Goal: Information Seeking & Learning: Learn about a topic

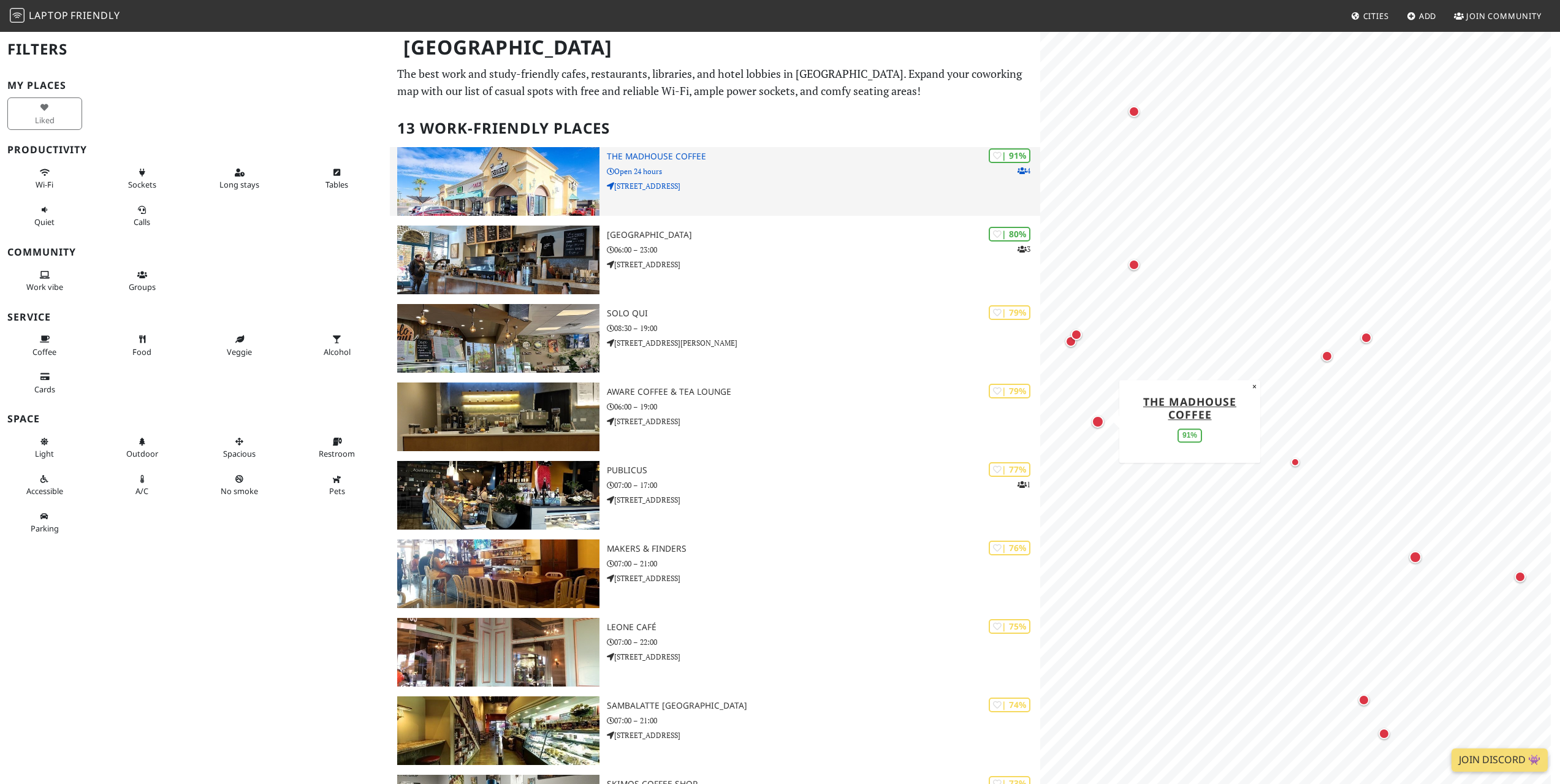
click at [657, 153] on h3 "The MadHouse Coffee" at bounding box center [824, 157] width 433 height 10
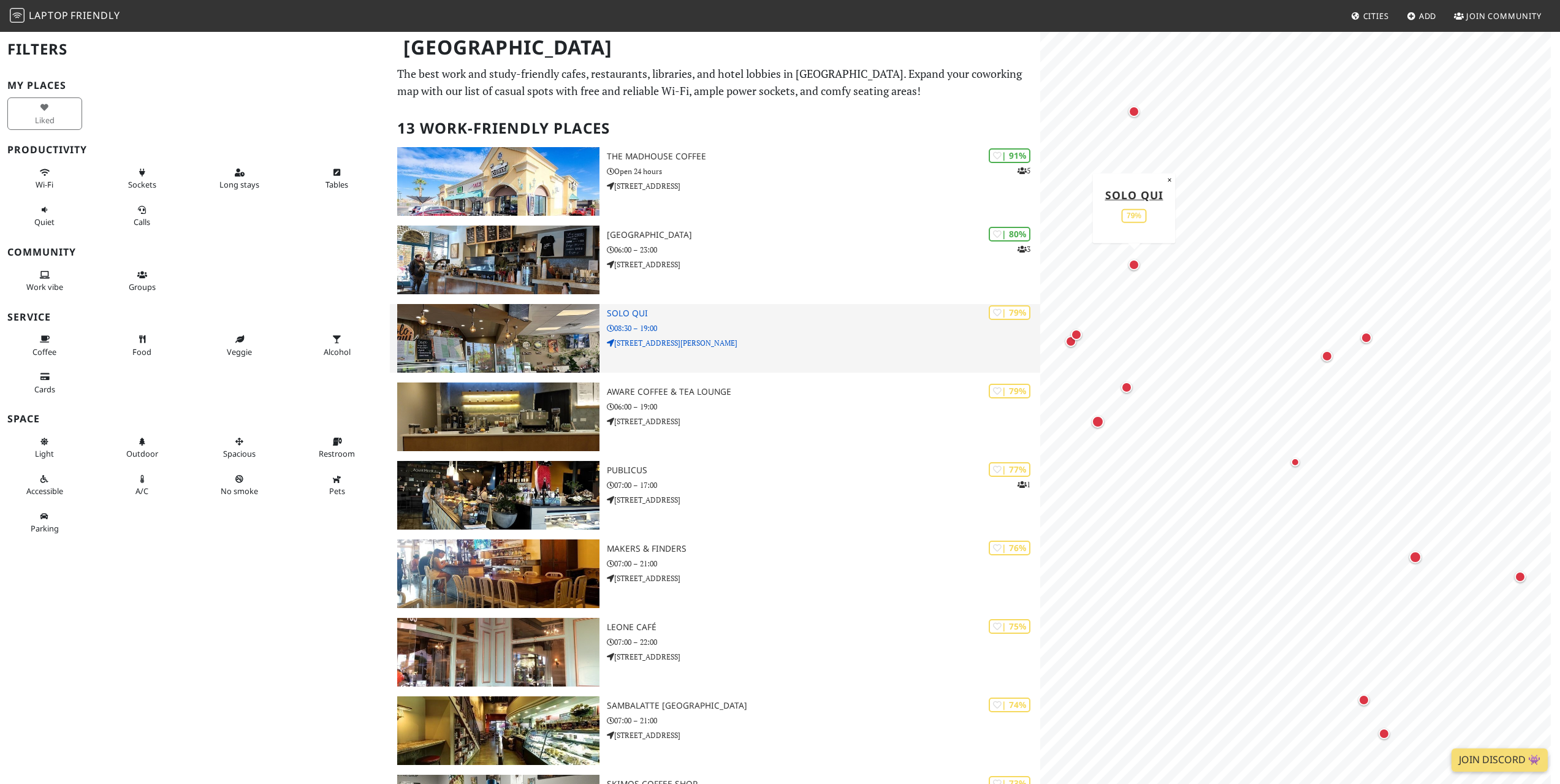
click at [642, 311] on h3 "Solo Qui" at bounding box center [824, 313] width 433 height 10
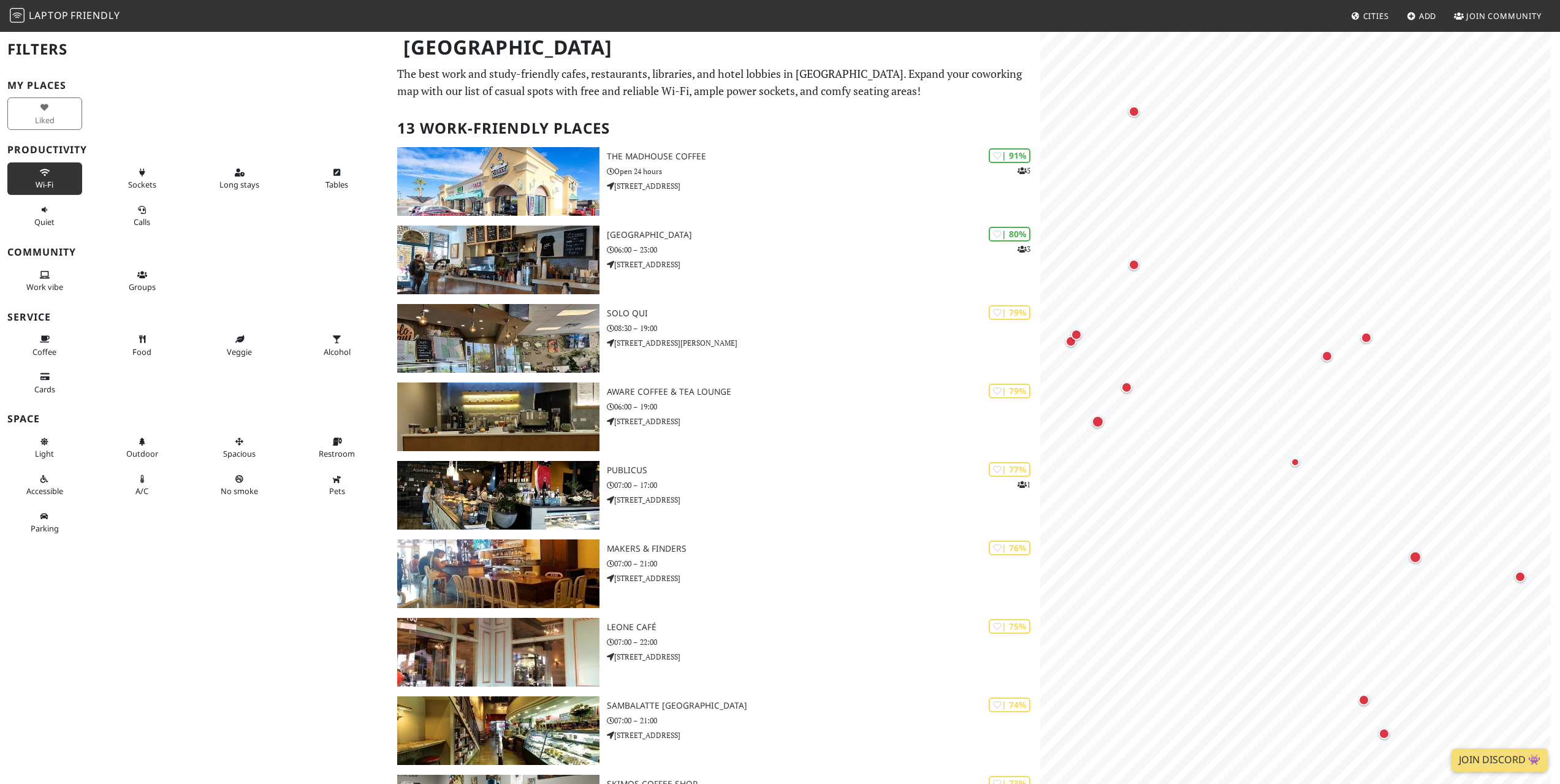
click at [54, 185] on button "Wi-Fi" at bounding box center [44, 179] width 75 height 32
click at [237, 184] on span "Long stays" at bounding box center [239, 184] width 40 height 11
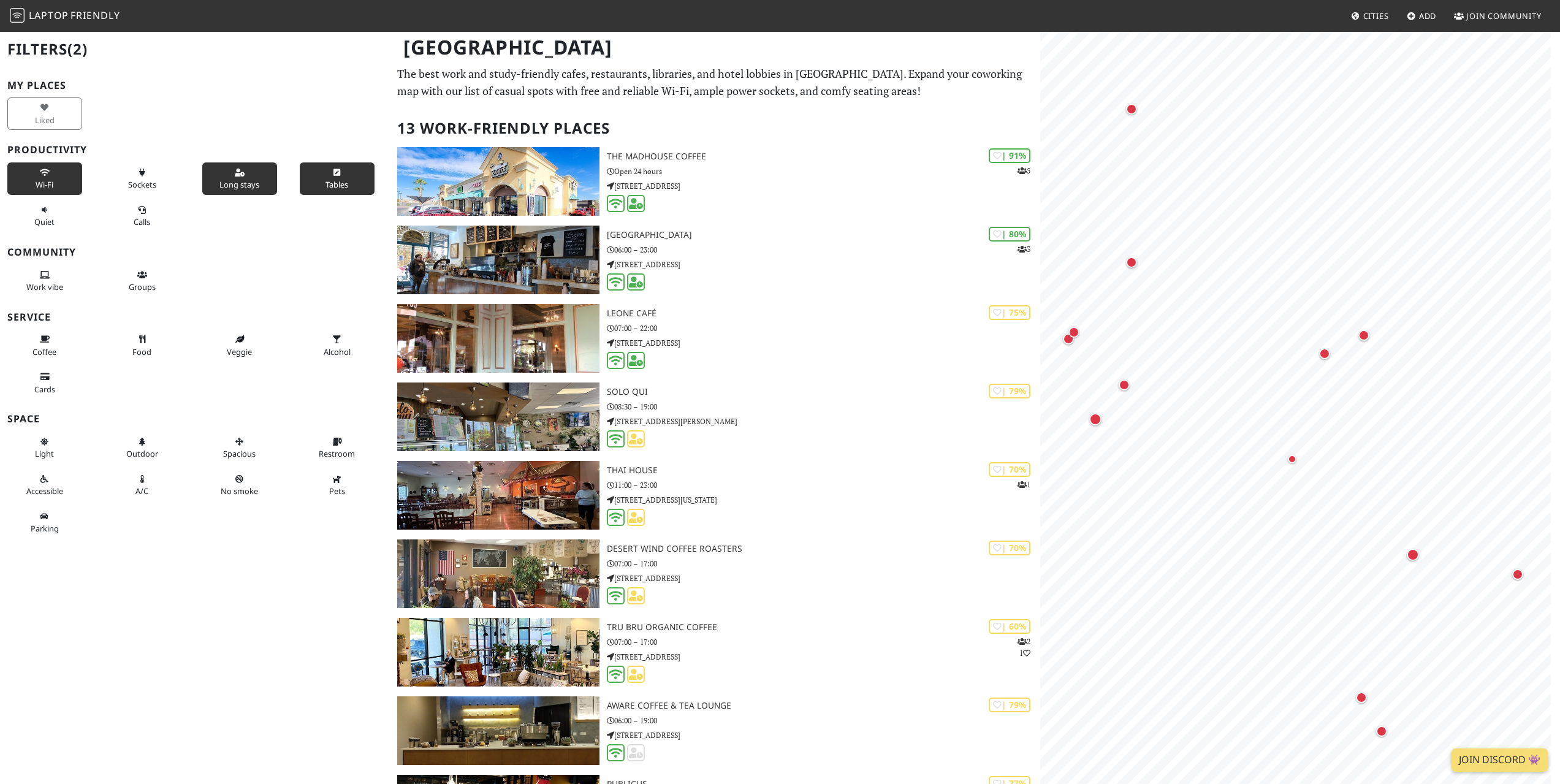
click at [329, 178] on button "Tables" at bounding box center [337, 179] width 75 height 32
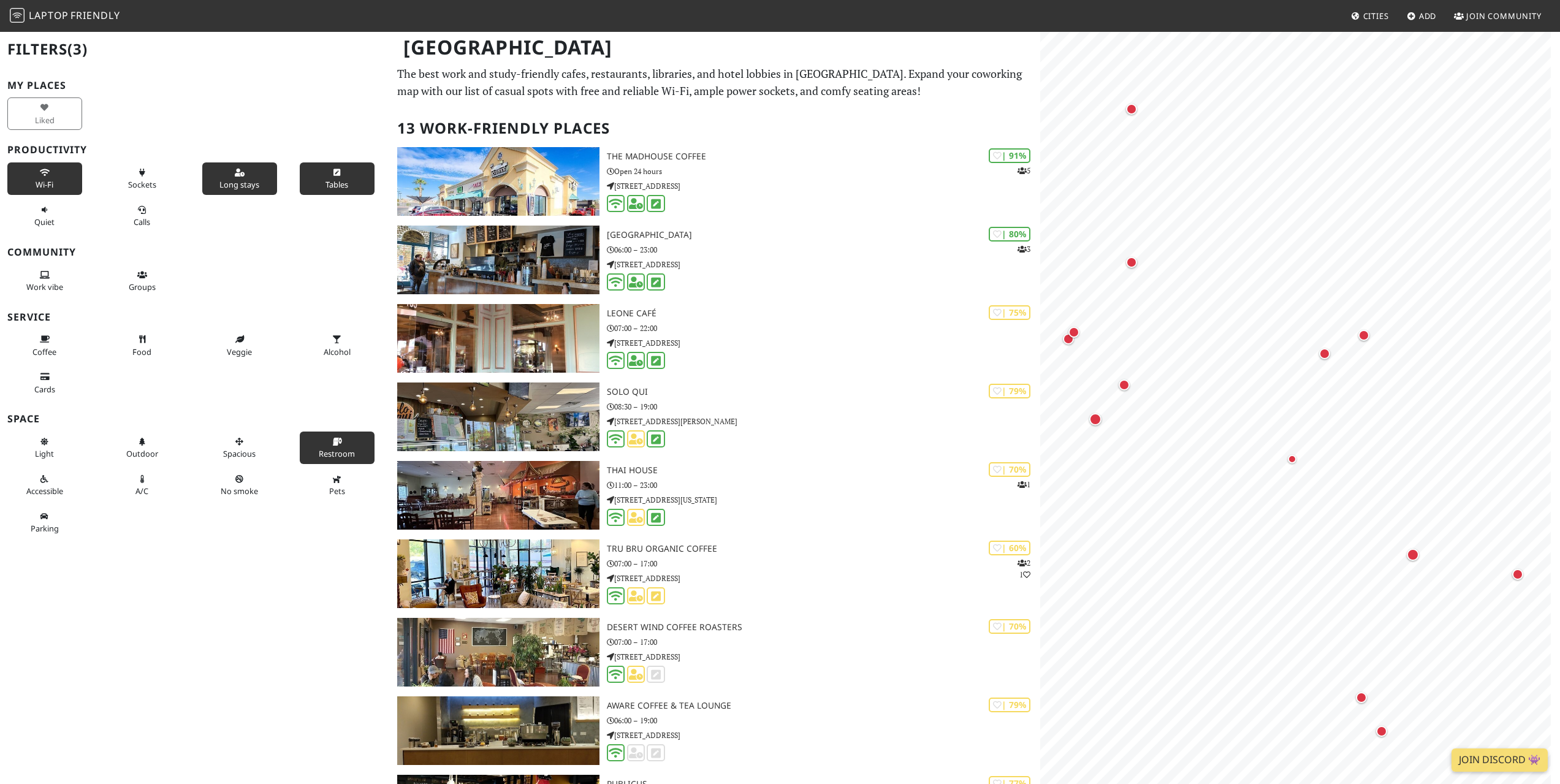
click at [332, 440] on icon at bounding box center [337, 442] width 10 height 8
click at [137, 477] on icon at bounding box center [142, 480] width 10 height 8
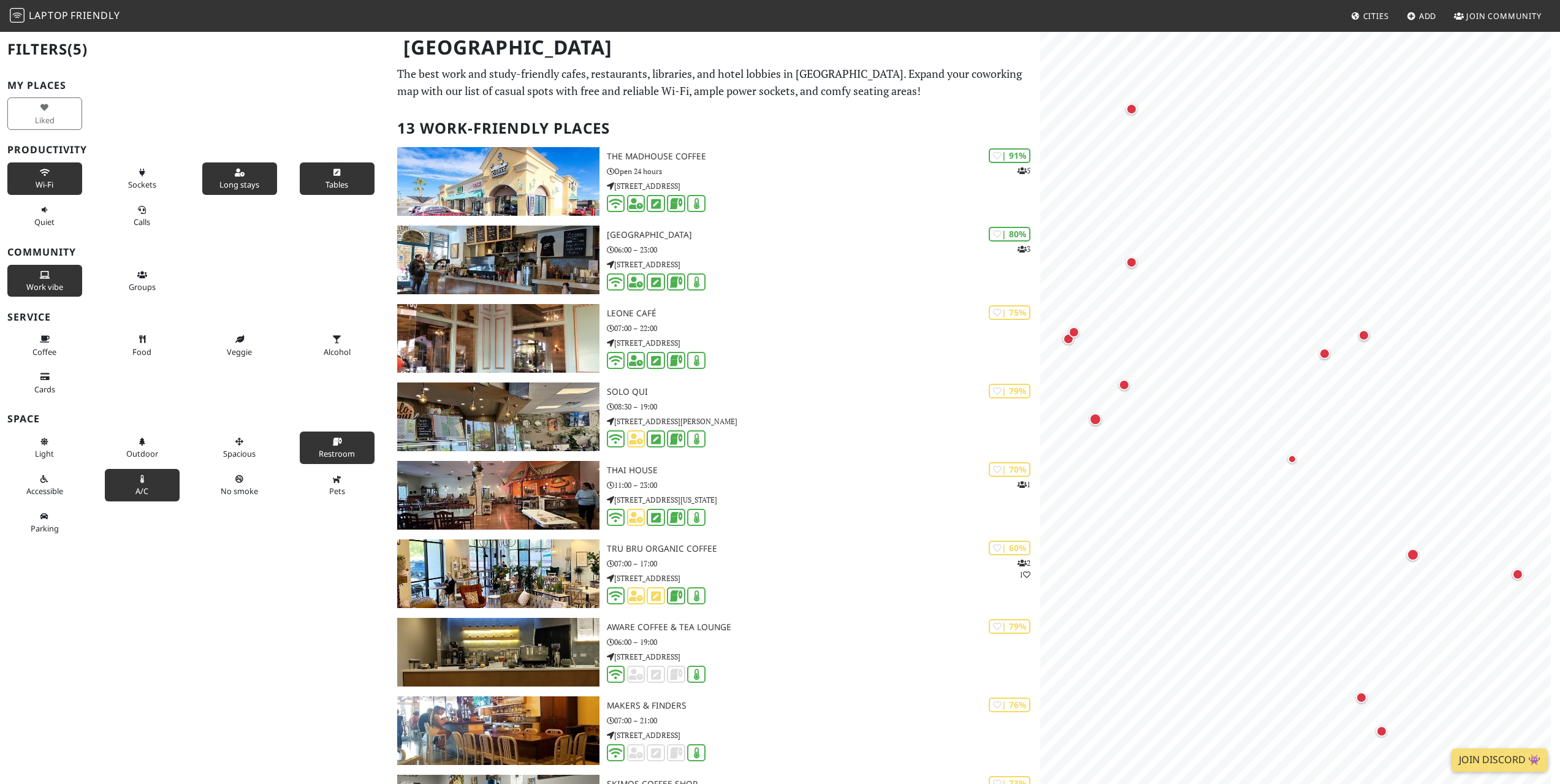
click at [34, 291] on span "Work vibe" at bounding box center [44, 286] width 37 height 11
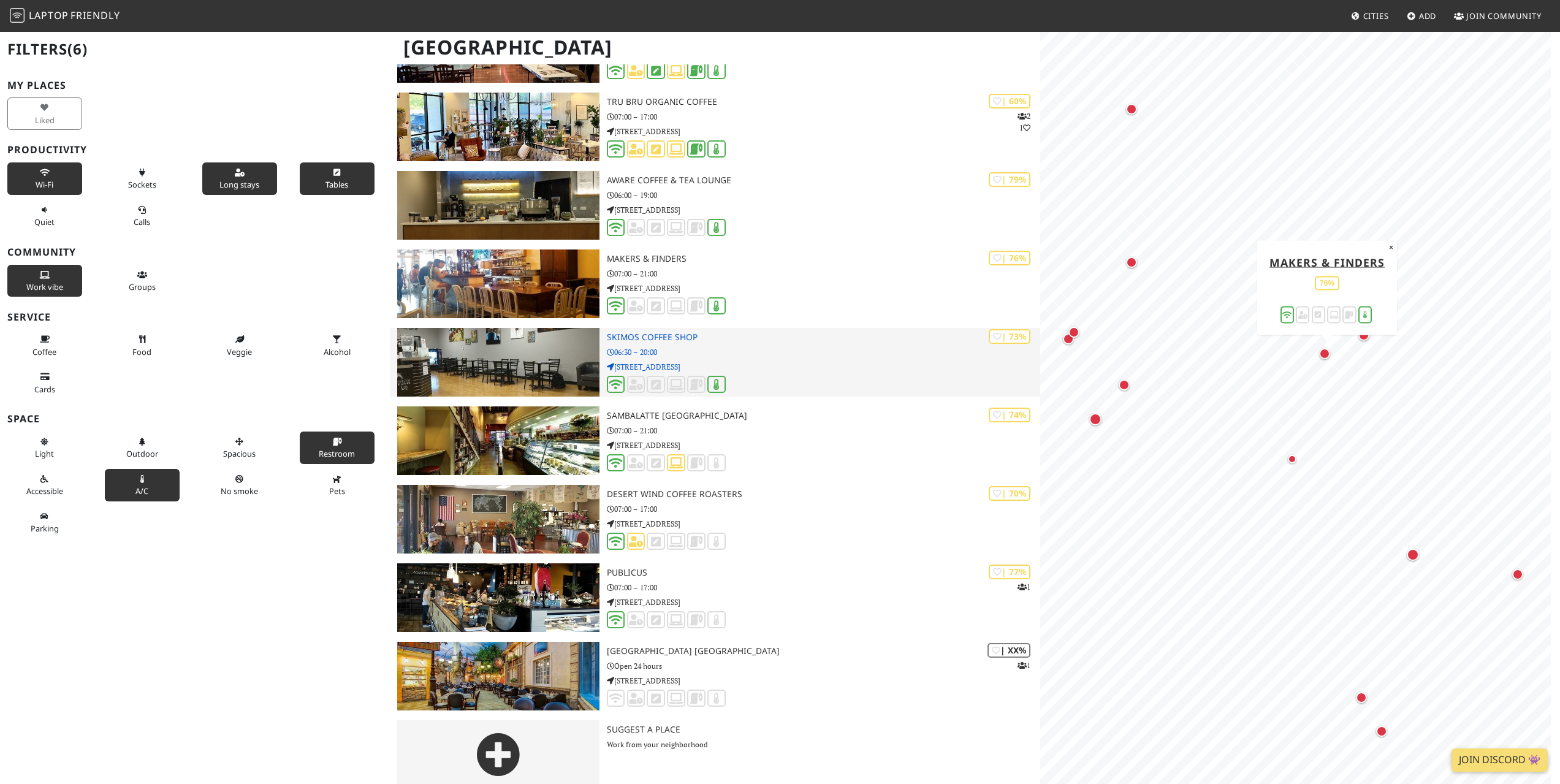
scroll to position [462, 0]
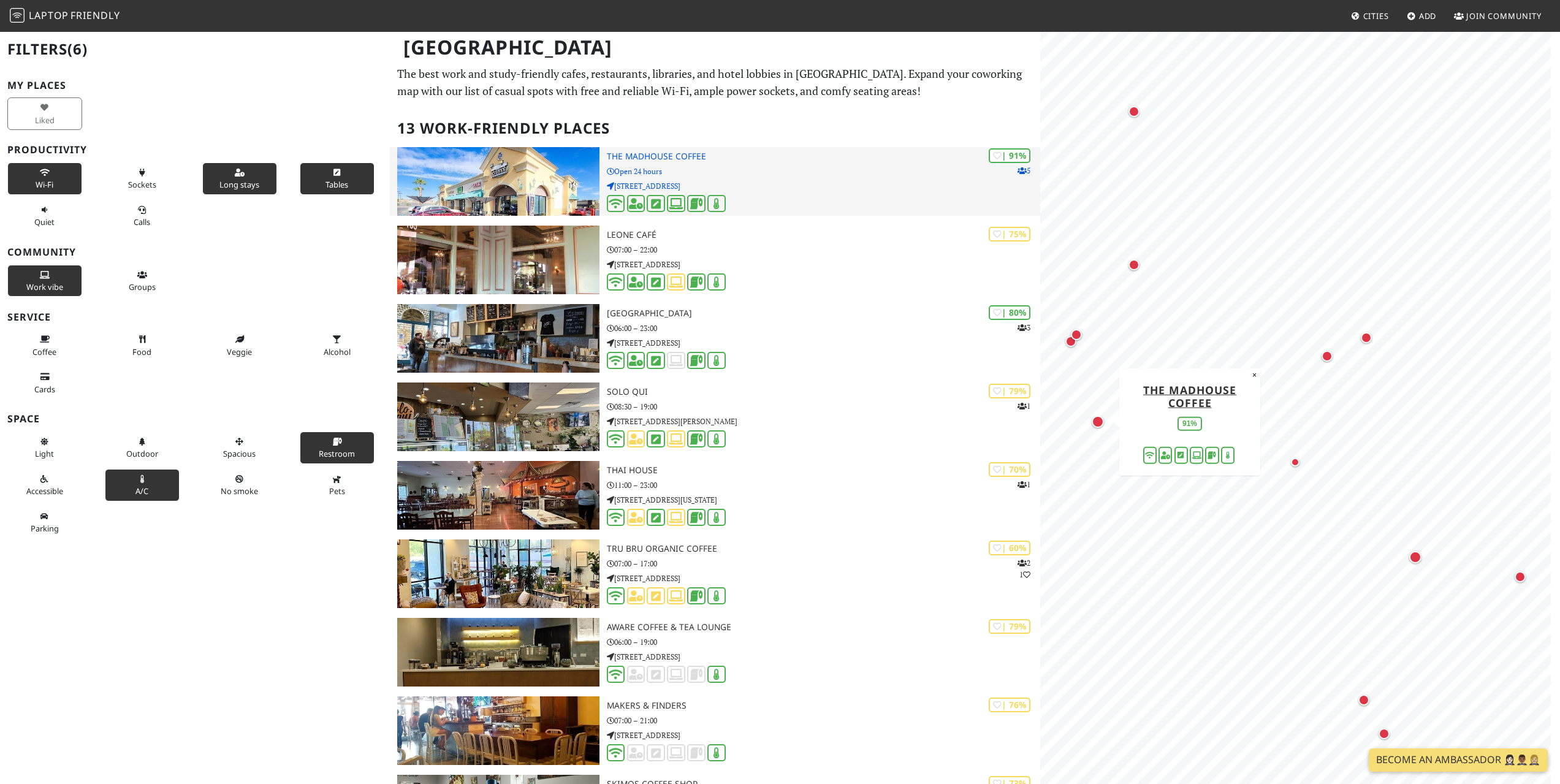
click at [756, 163] on div "| 91% 5 The MadHouse Coffee Open 24 hours [STREET_ADDRESS]" at bounding box center [824, 181] width 433 height 68
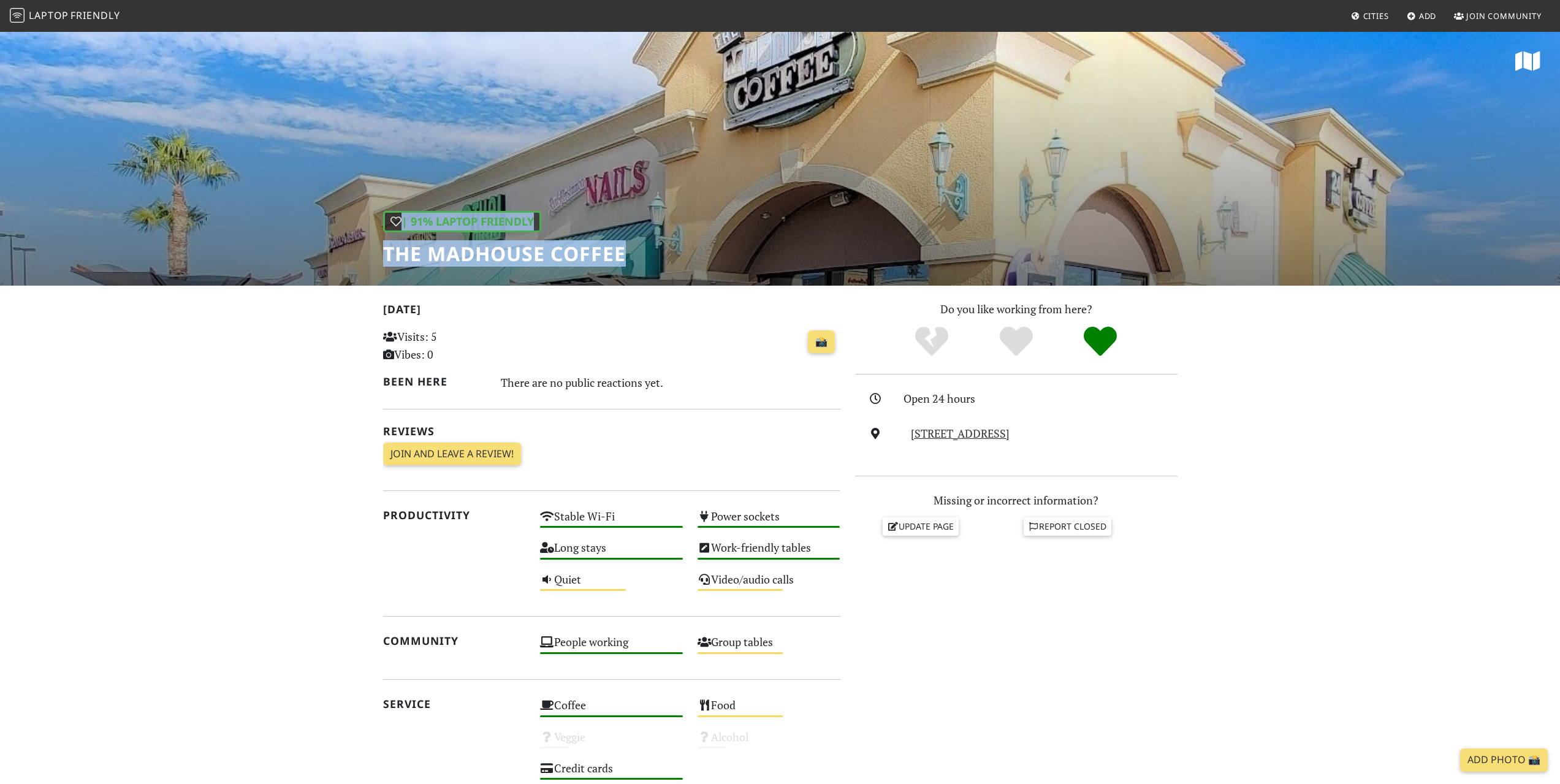
drag, startPoint x: 627, startPoint y: 255, endPoint x: 348, endPoint y: 232, distance: 279.9
click at [348, 232] on div "| 91% Laptop Friendly The MadHouse Coffee" at bounding box center [780, 158] width 1560 height 255
click at [427, 252] on h1 "The MadHouse Coffee" at bounding box center [504, 253] width 242 height 23
